Goal: Check status: Check status

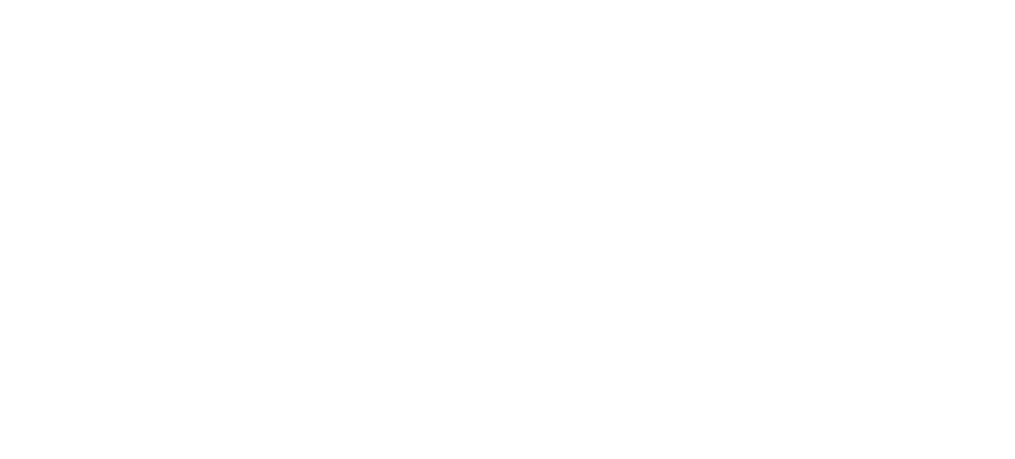
select select
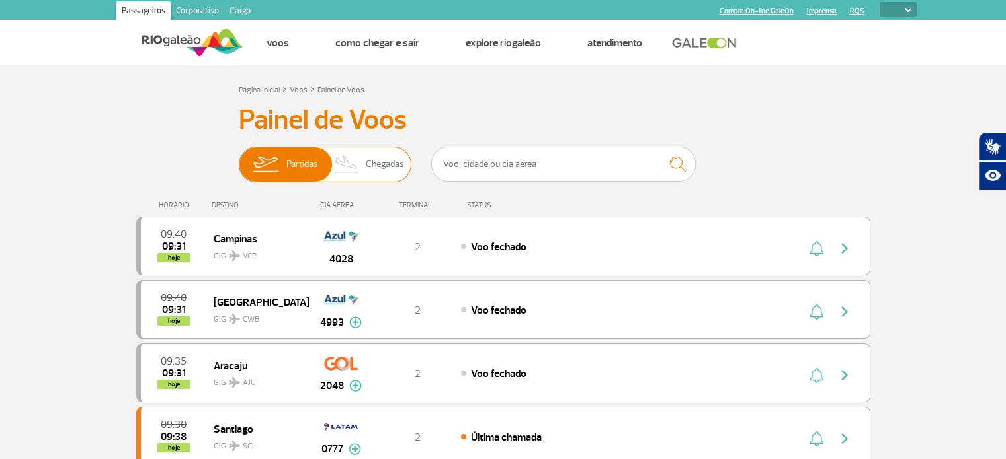
click at [361, 178] on img at bounding box center [346, 164] width 39 height 34
click at [239, 158] on input "Partidas Chegadas" at bounding box center [239, 158] width 0 height 0
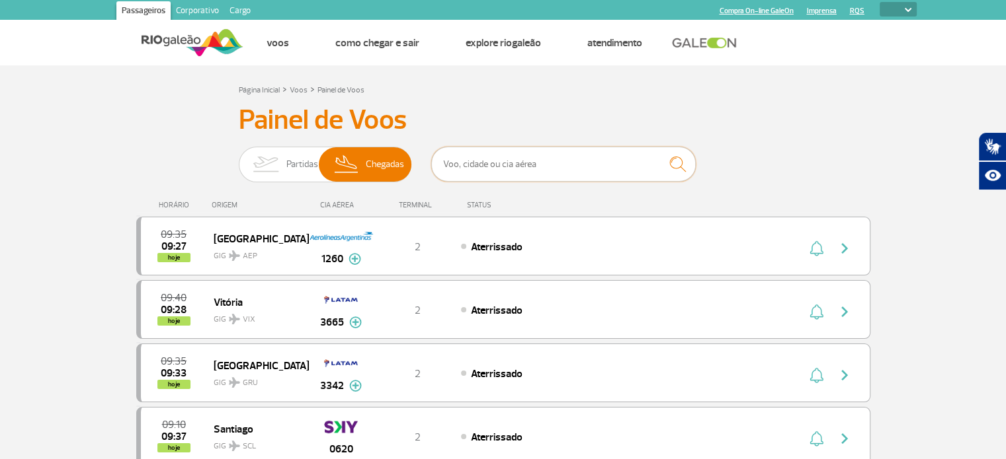
click at [504, 165] on input "text" at bounding box center [563, 164] width 264 height 35
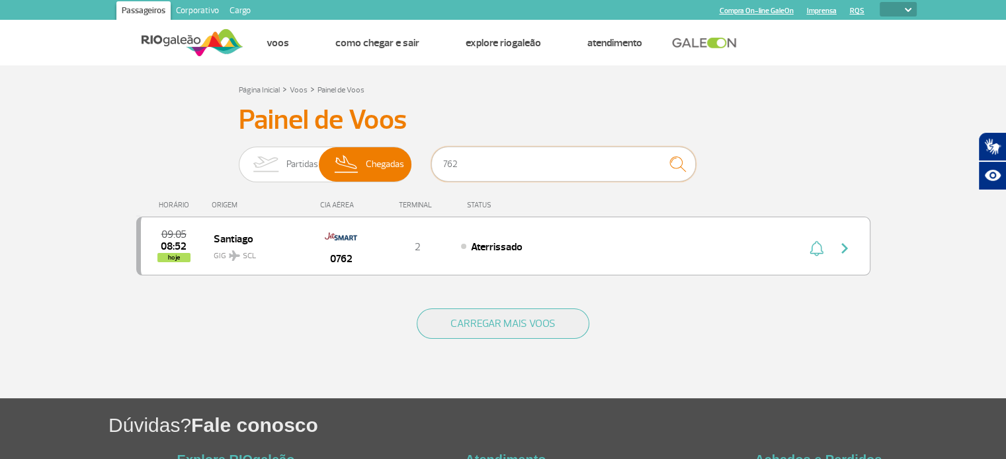
click at [568, 176] on input "762" at bounding box center [563, 164] width 264 height 35
click at [563, 167] on input "620" at bounding box center [563, 164] width 264 height 35
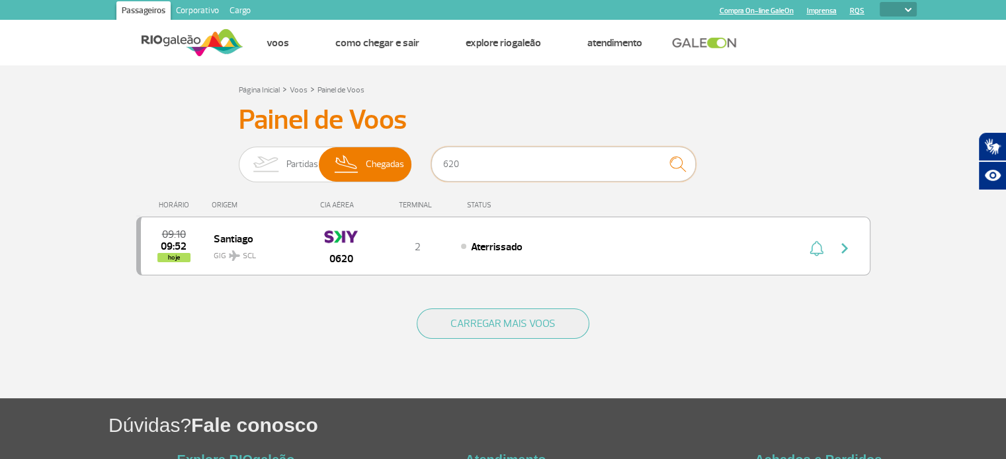
click at [563, 167] on input "620" at bounding box center [563, 164] width 264 height 35
type input "1260"
click at [446, 299] on div "CARREGAR MAIS VOOS" at bounding box center [503, 345] width 734 height 106
